Goal: Task Accomplishment & Management: Manage account settings

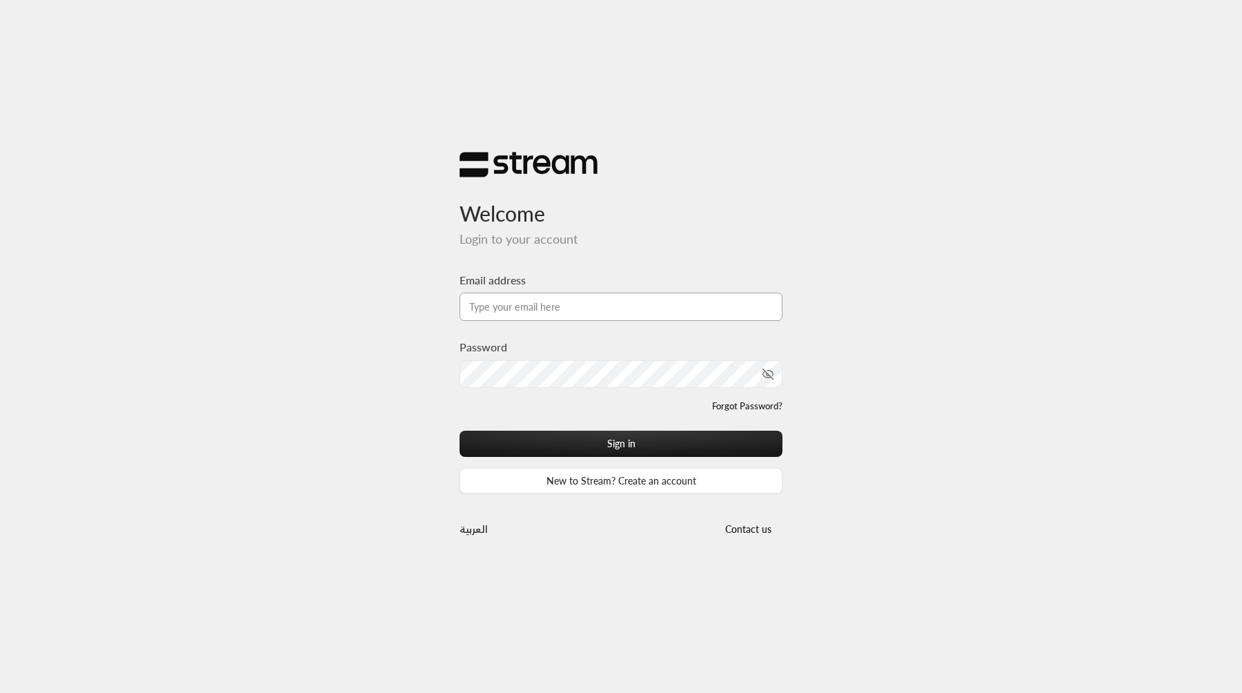
type input "[EMAIL_ADDRESS][DOMAIN_NAME]"
click at [459, 430] on button "Sign in" at bounding box center [620, 443] width 323 height 26
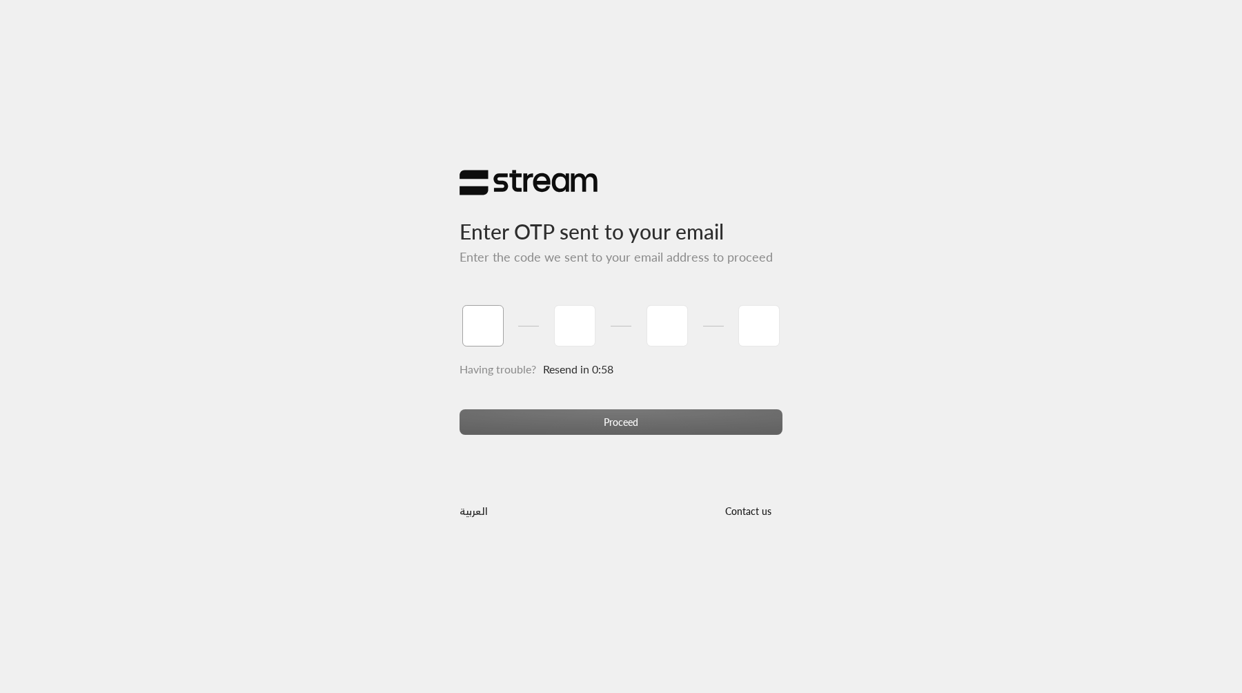
type input "1"
type input "2"
type input "3"
type input "4"
